Goal: Communication & Community: Share content

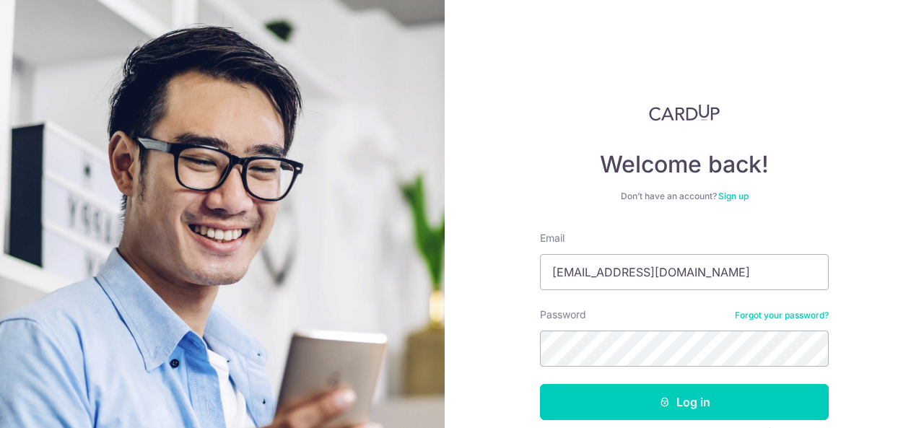
click at [749, 398] on button "Log in" at bounding box center [684, 402] width 289 height 36
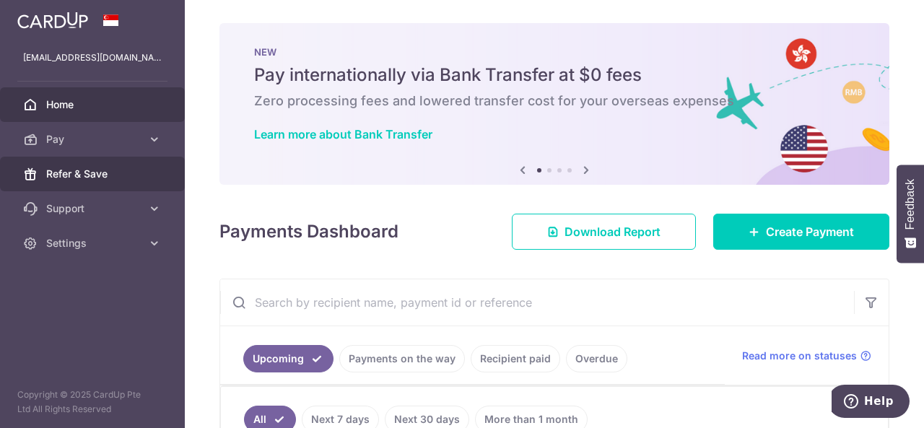
click at [71, 170] on body "[EMAIL_ADDRESS][DOMAIN_NAME] Home Pay Payments Recipients Cards Refer & Save Su…" at bounding box center [462, 214] width 924 height 428
click at [62, 175] on span "Refer & Save" at bounding box center [93, 174] width 95 height 14
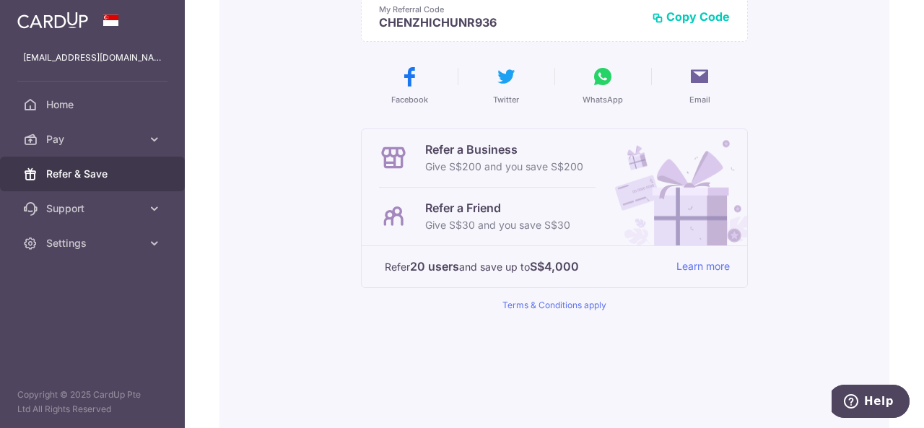
scroll to position [144, 0]
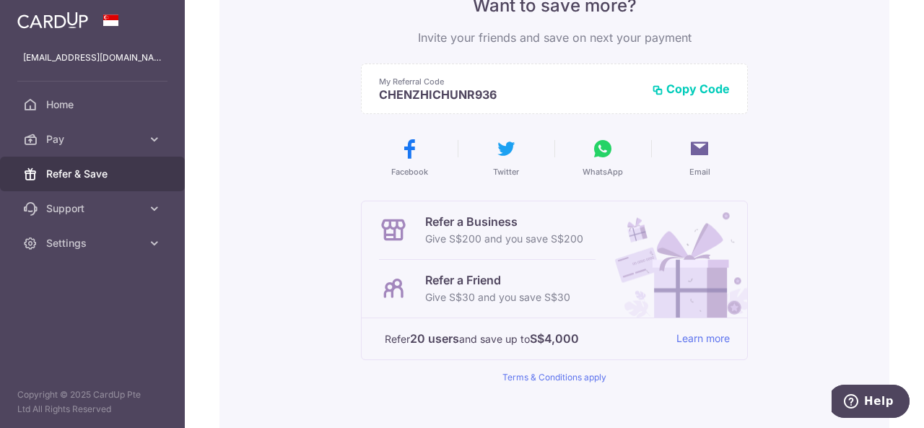
click at [695, 95] on button "Copy Code" at bounding box center [691, 89] width 78 height 14
click at [630, 292] on img at bounding box center [674, 259] width 146 height 116
click at [718, 334] on link "Learn more" at bounding box center [703, 339] width 53 height 18
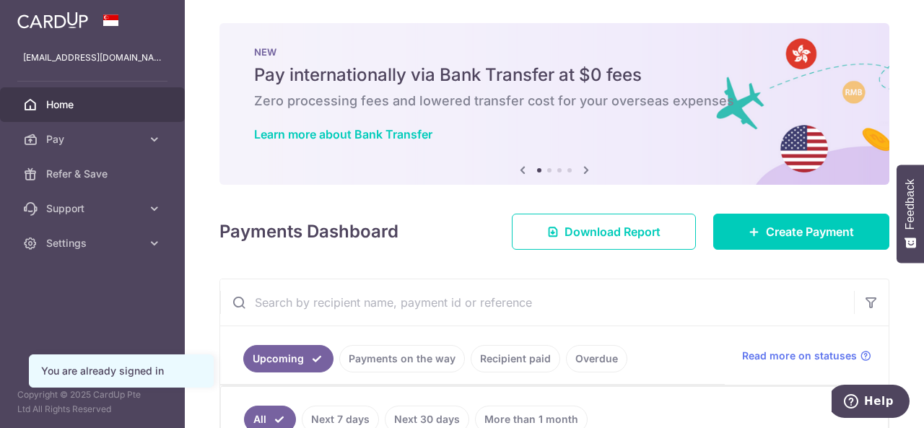
scroll to position [279, 0]
